Goal: Information Seeking & Learning: Learn about a topic

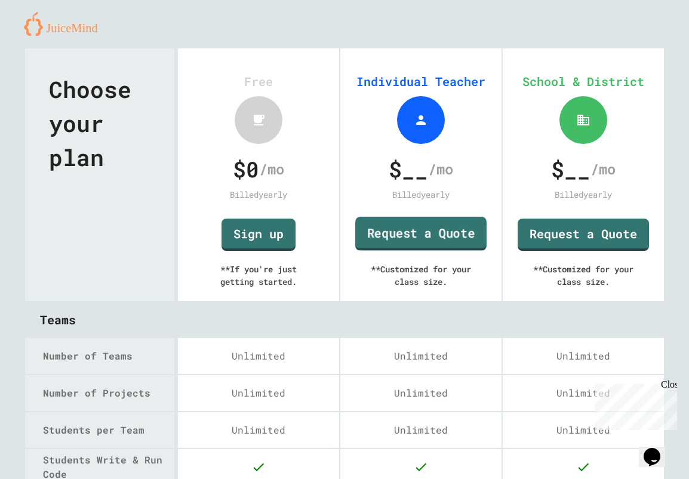
click at [406, 226] on link "Request a Quote" at bounding box center [420, 234] width 131 height 34
click at [272, 240] on link "Sign up" at bounding box center [258, 234] width 73 height 34
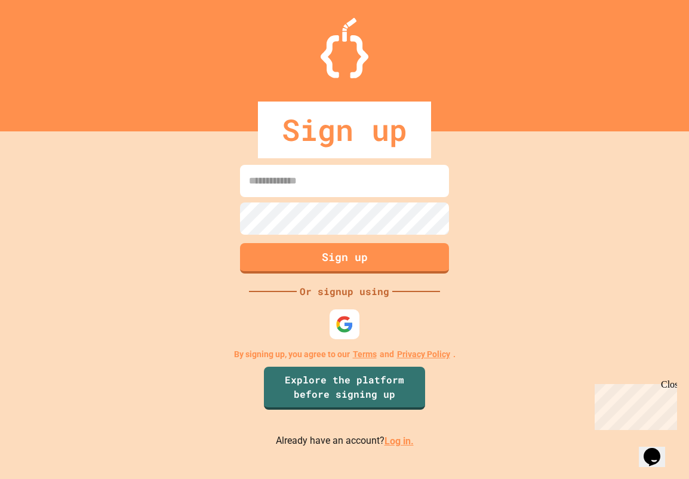
click at [312, 184] on input at bounding box center [344, 181] width 209 height 32
type input "**********"
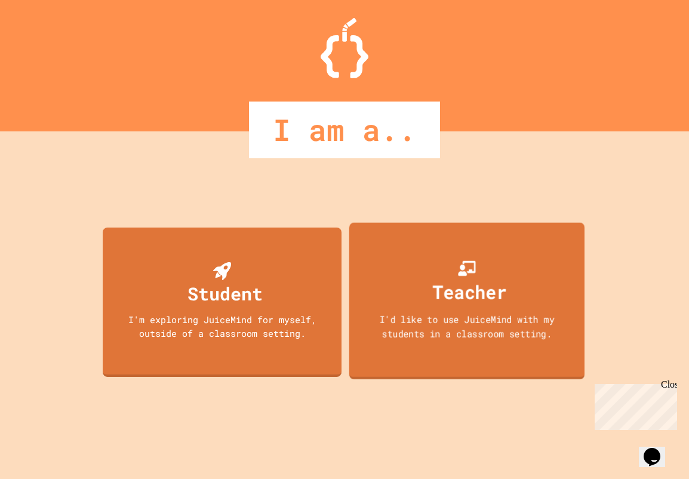
click at [448, 282] on div "Teacher" at bounding box center [470, 292] width 74 height 28
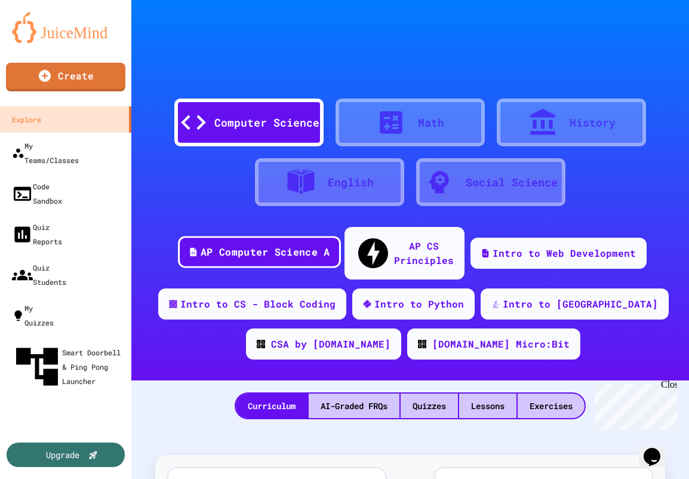
click at [303, 245] on div "AP Computer Science A" at bounding box center [265, 252] width 129 height 15
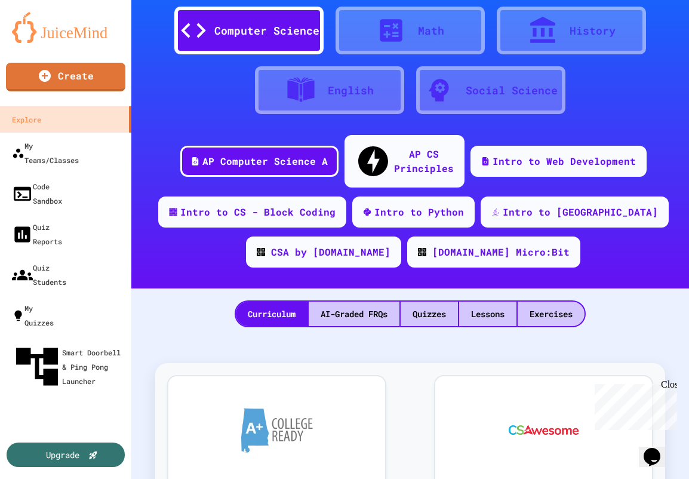
scroll to position [96, 0]
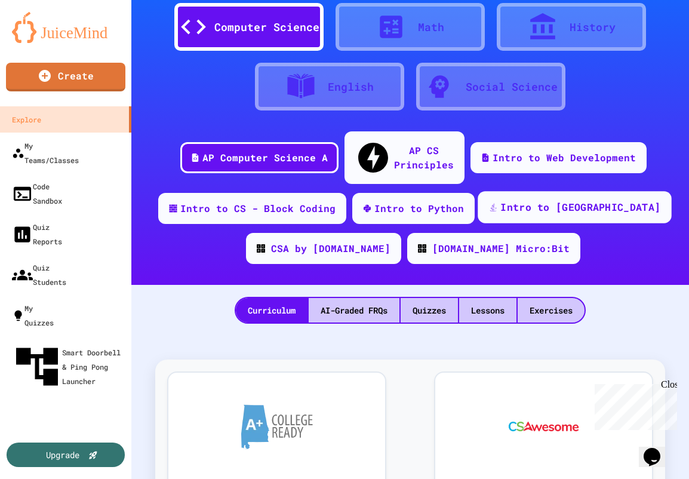
click at [532, 200] on div "Intro to [GEOGRAPHIC_DATA]" at bounding box center [581, 207] width 160 height 15
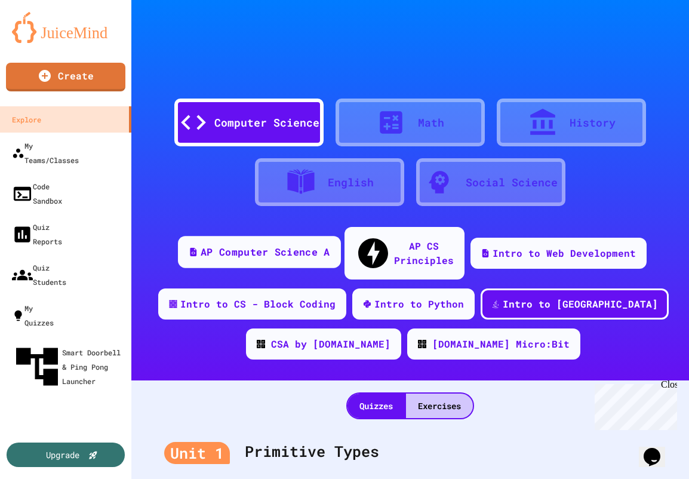
click at [266, 245] on div "AP Computer Science A" at bounding box center [265, 252] width 129 height 15
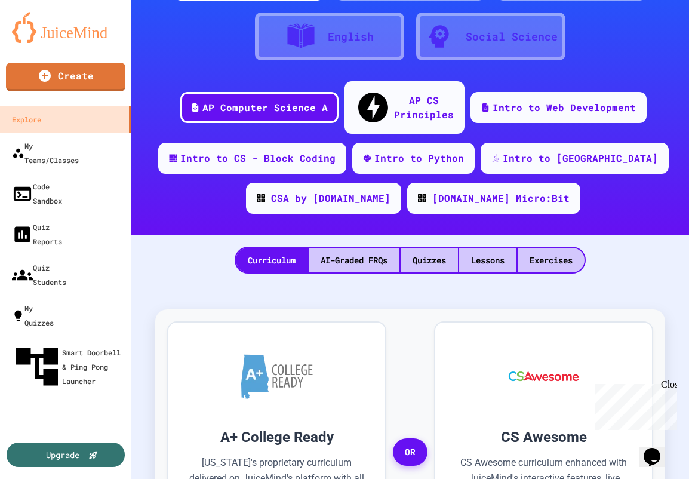
scroll to position [144, 0]
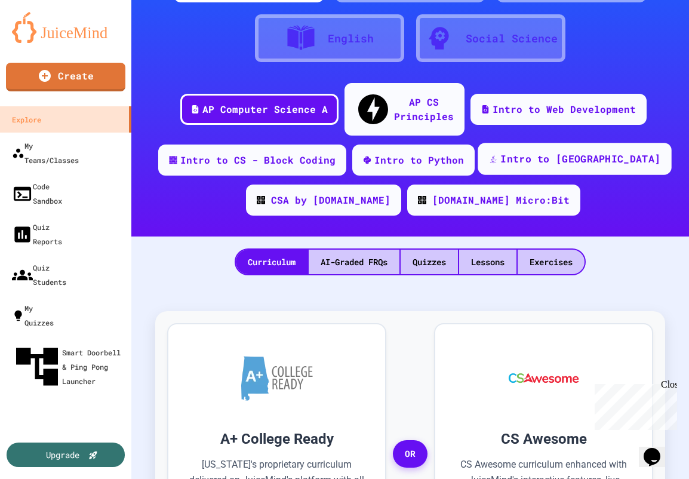
click at [501, 152] on div "Intro to [GEOGRAPHIC_DATA]" at bounding box center [581, 159] width 160 height 15
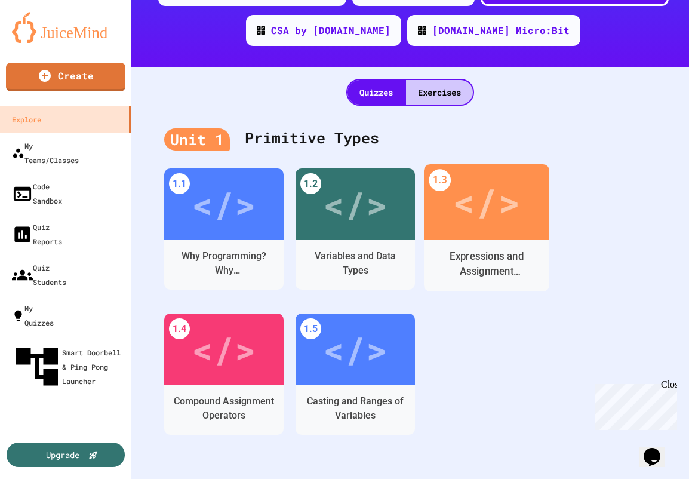
scroll to position [315, 0]
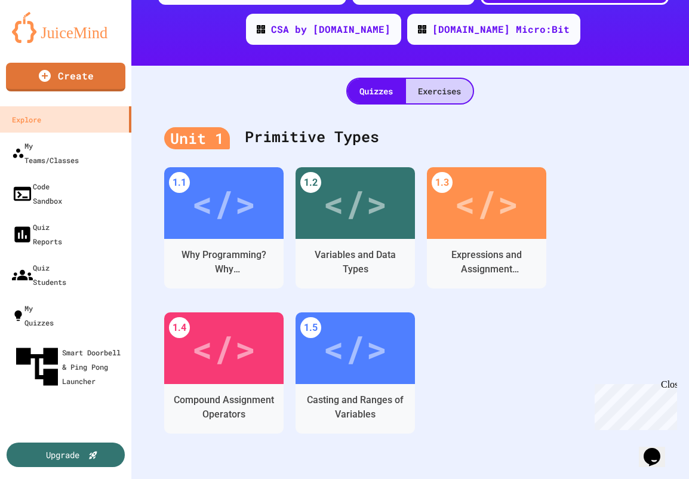
click at [425, 79] on div "Exercises" at bounding box center [439, 91] width 67 height 24
